Goal: Use online tool/utility: Utilize a website feature to perform a specific function

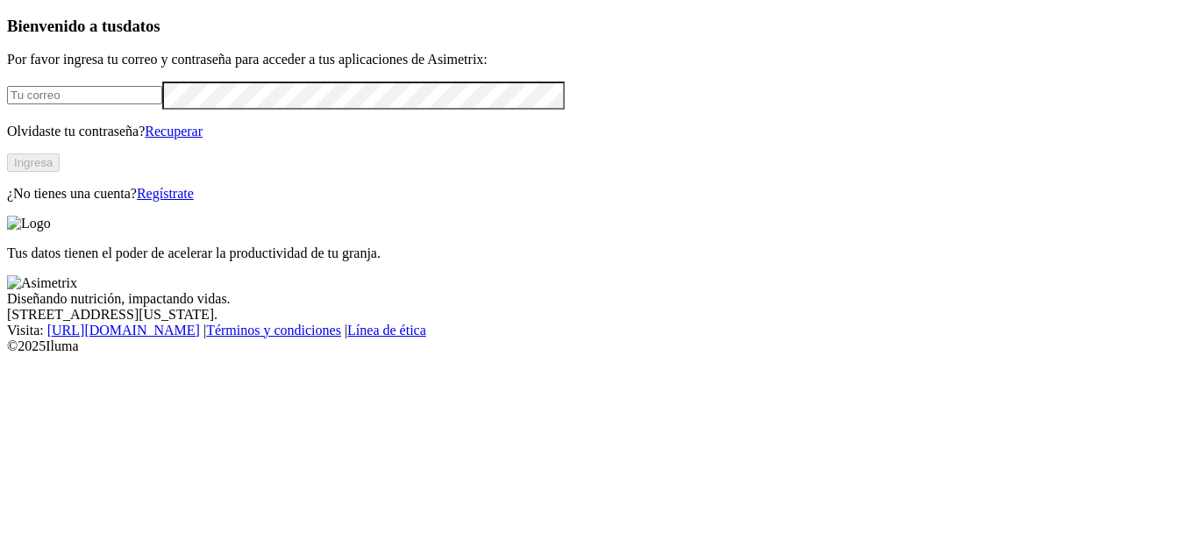
type input "[PERSON_NAME][EMAIL_ADDRESS][PERSON_NAME][DOMAIN_NAME]"
click at [60, 172] on button "Ingresa" at bounding box center [33, 162] width 53 height 18
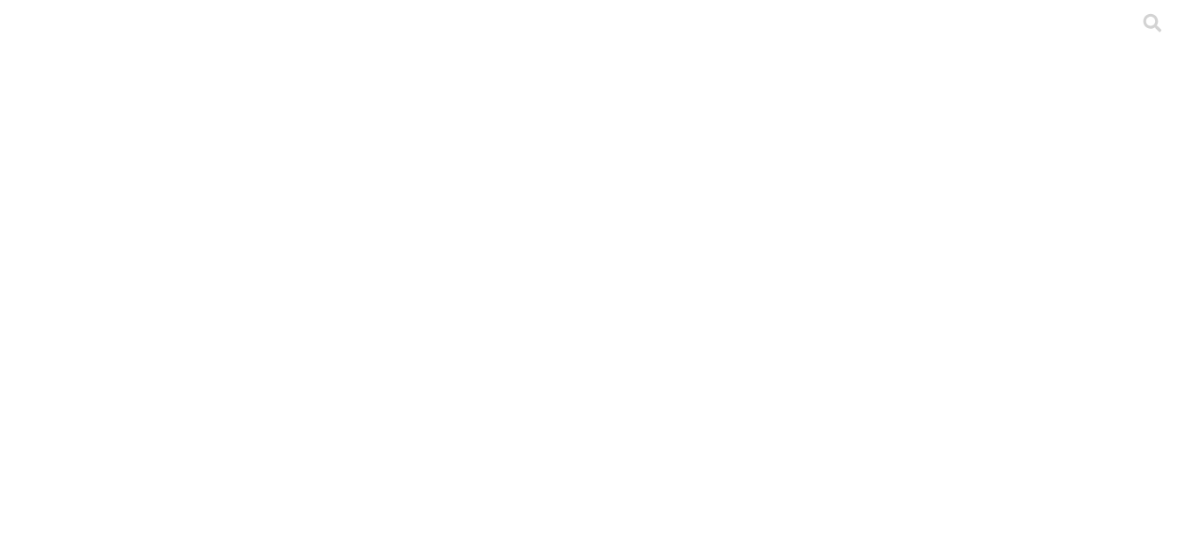
scroll to position [235, 0]
